Goal: Transaction & Acquisition: Purchase product/service

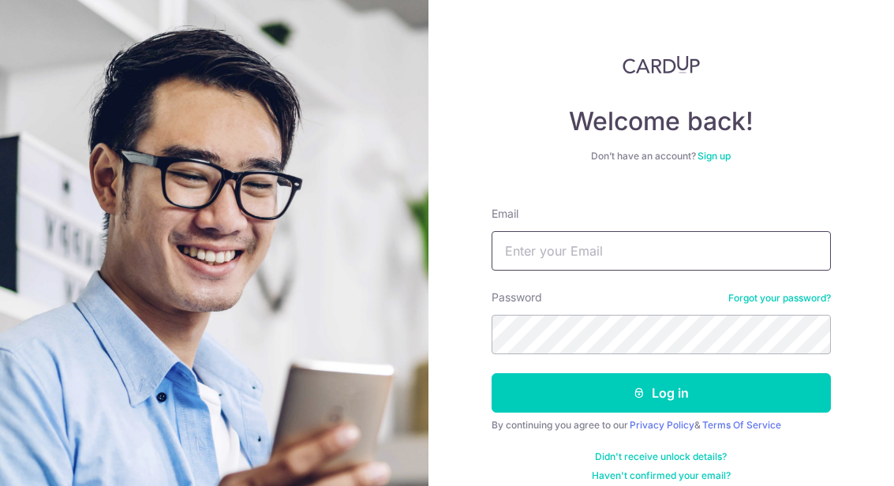
type input "[EMAIL_ADDRESS][DOMAIN_NAME]"
click at [765, 373] on button "Log in" at bounding box center [661, 392] width 339 height 39
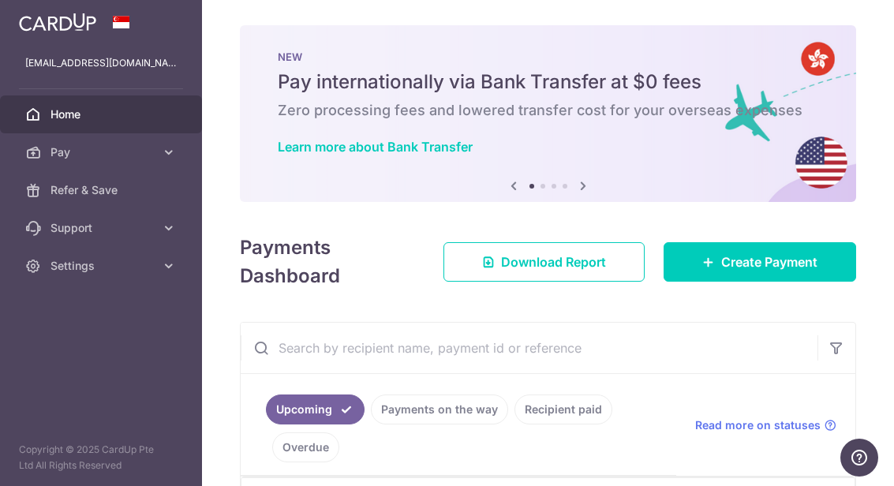
click at [779, 271] on span "Create Payment" at bounding box center [769, 261] width 96 height 19
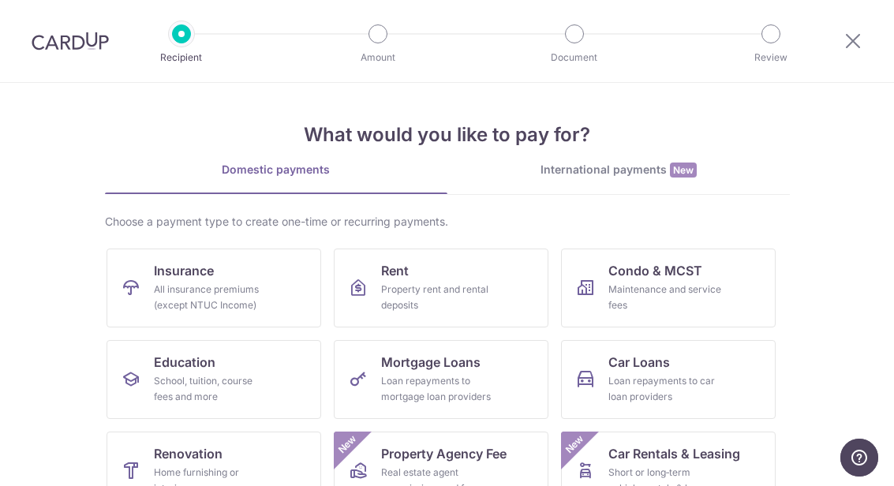
click at [275, 290] on link "Insurance All insurance premiums (except NTUC Income)" at bounding box center [214, 288] width 215 height 79
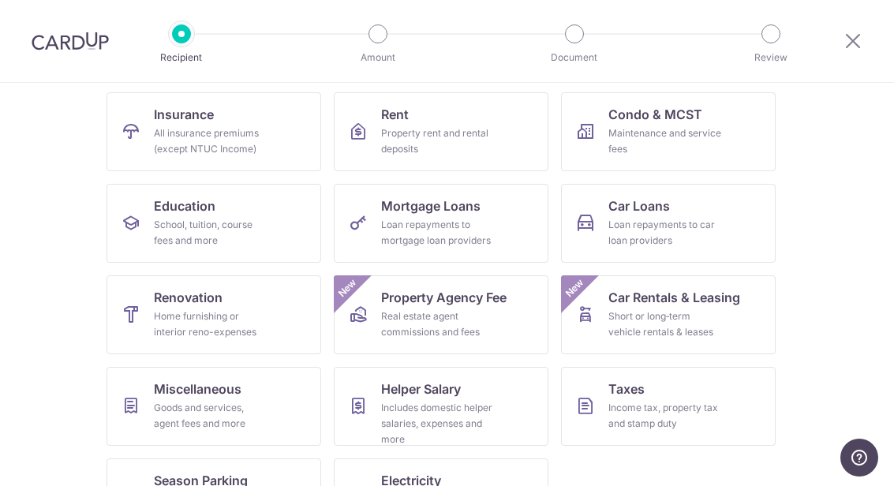
scroll to position [155, 0]
click at [285, 144] on link "Insurance All insurance premiums (except NTUC Income)" at bounding box center [214, 132] width 215 height 79
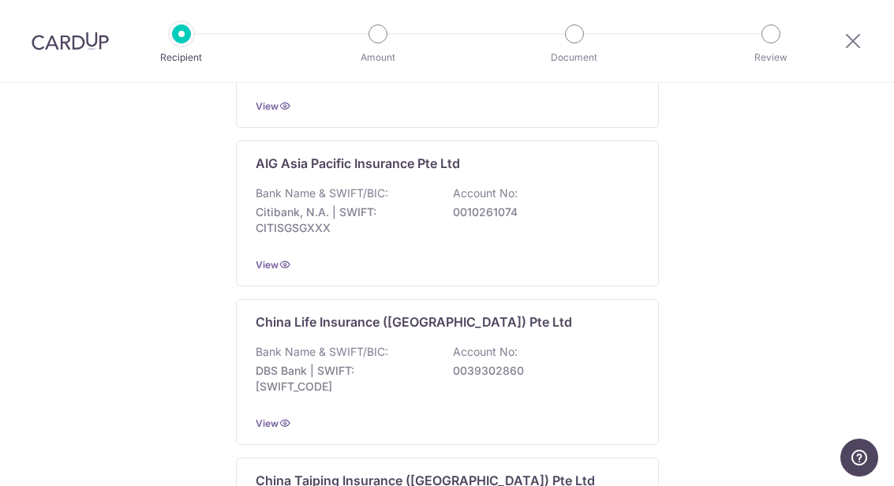
scroll to position [429, 0]
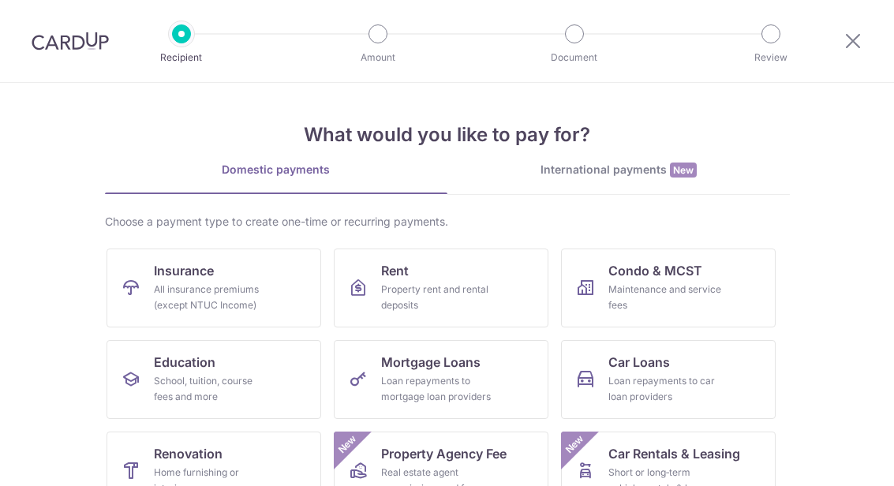
click at [500, 480] on link "Property Agency Fee Real estate agent commissions and fees New" at bounding box center [441, 471] width 215 height 79
